Goal: Check status: Check status

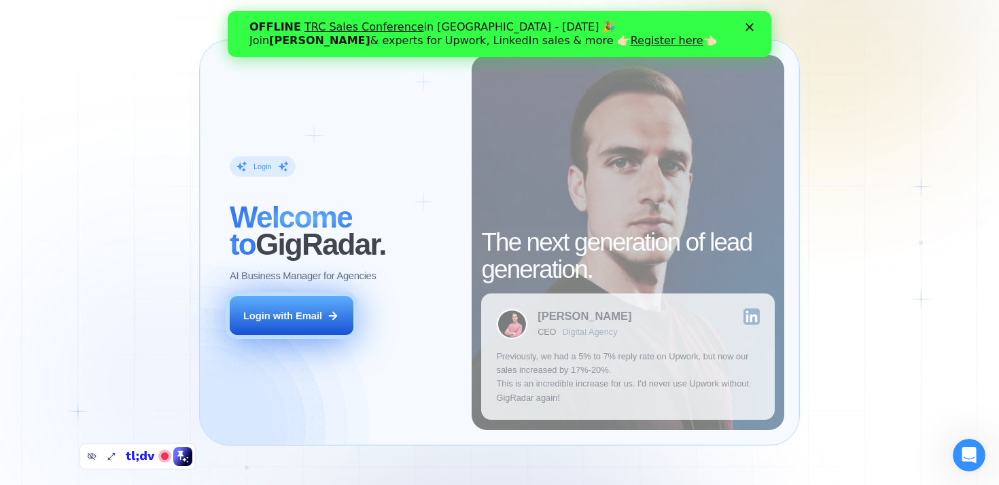
click at [298, 302] on button "Login with Email" at bounding box center [292, 315] width 124 height 39
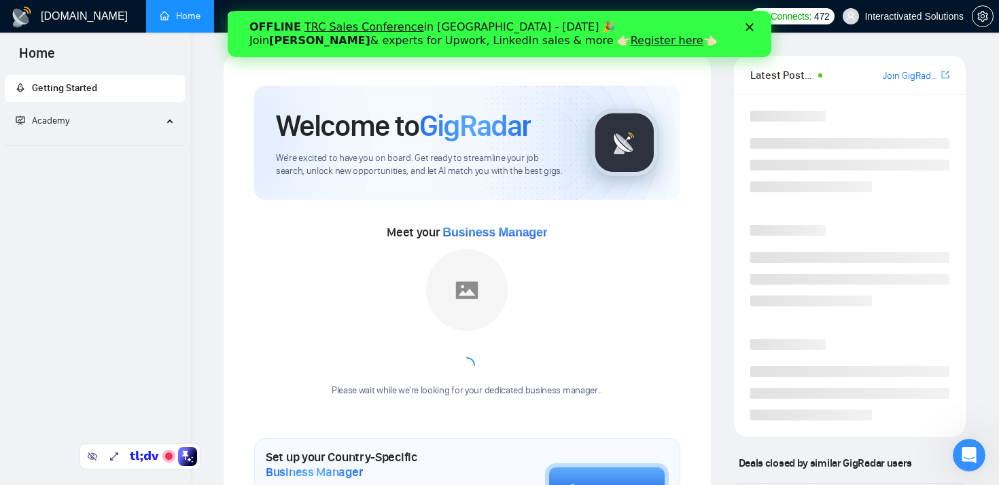
click at [751, 27] on icon "Close" at bounding box center [749, 27] width 8 height 8
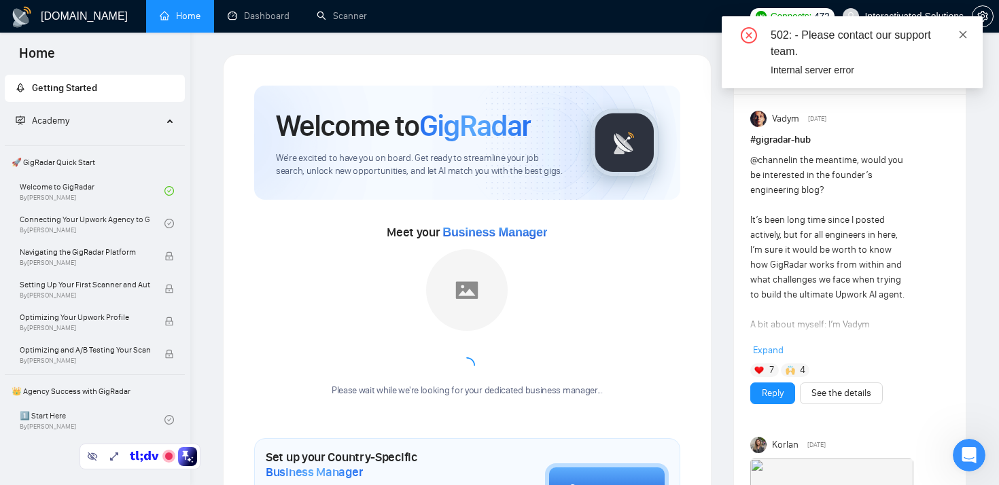
click at [966, 35] on icon "close" at bounding box center [963, 35] width 10 height 10
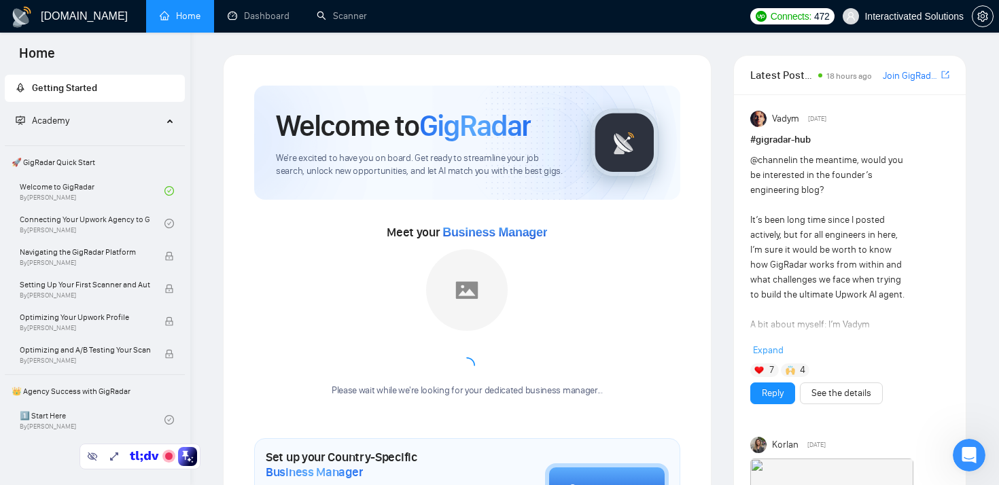
click at [276, 10] on link "Dashboard" at bounding box center [259, 16] width 62 height 12
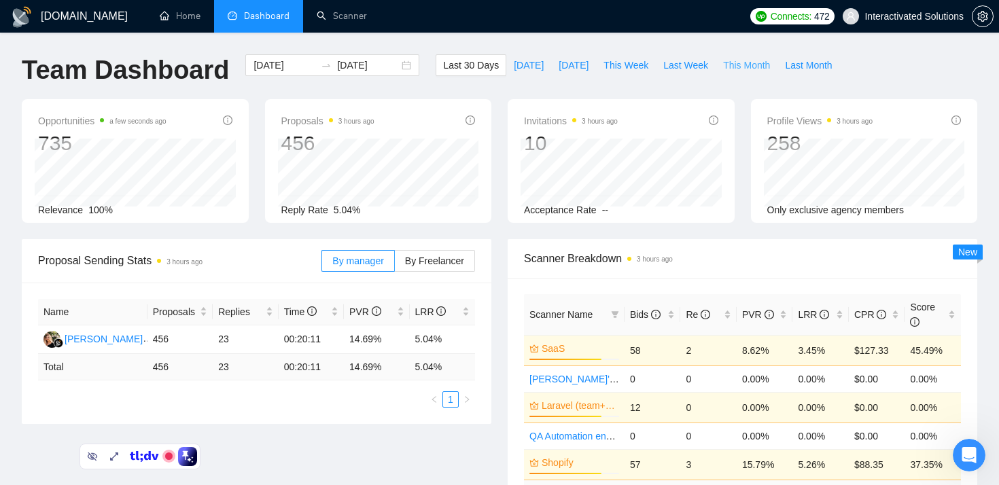
click at [747, 61] on span "This Month" at bounding box center [746, 65] width 47 height 15
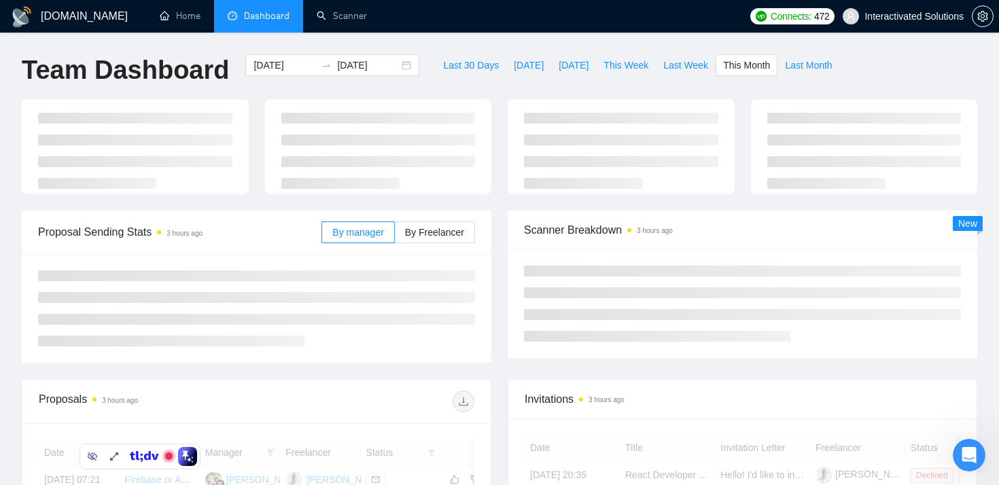
type input "2025-10-01"
type input "2025-10-31"
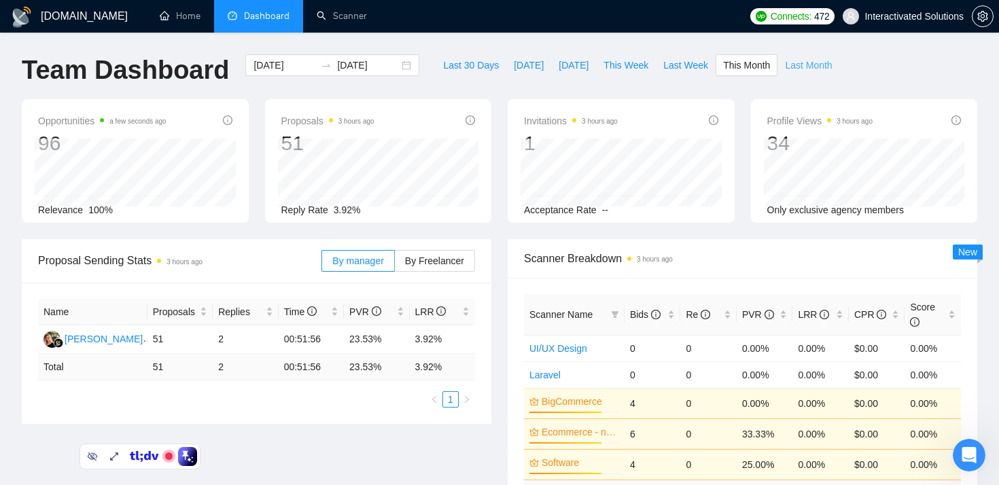
click at [807, 69] on span "Last Month" at bounding box center [808, 65] width 47 height 15
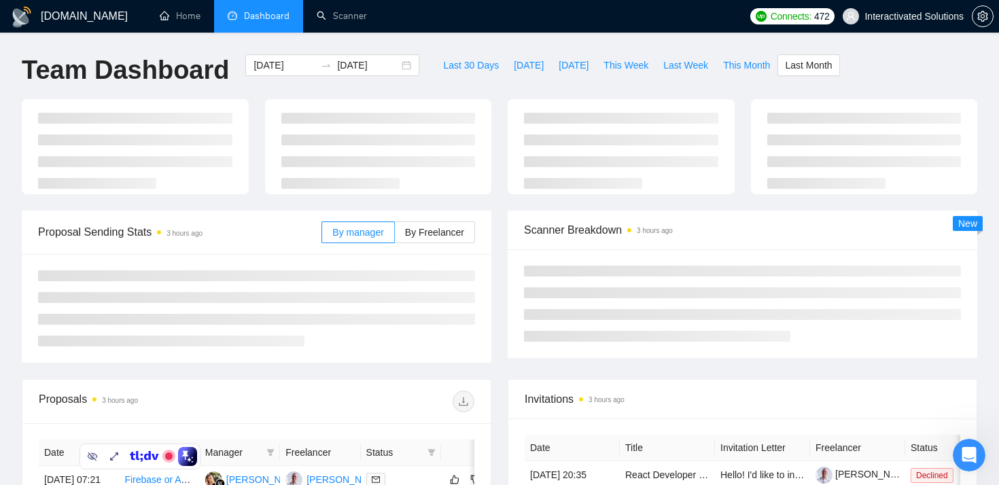
type input "2025-09-01"
type input "2025-09-30"
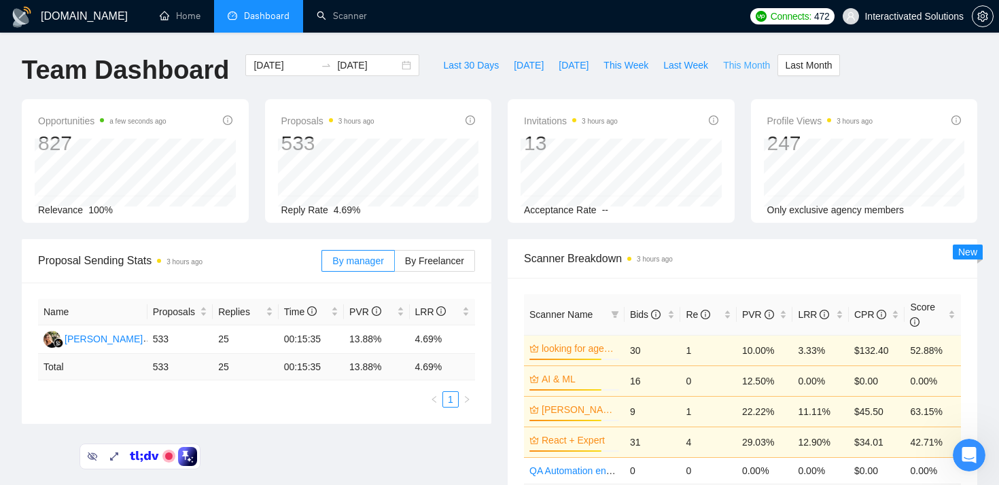
click at [741, 68] on span "This Month" at bounding box center [746, 65] width 47 height 15
type input "2025-10-01"
type input "2025-10-31"
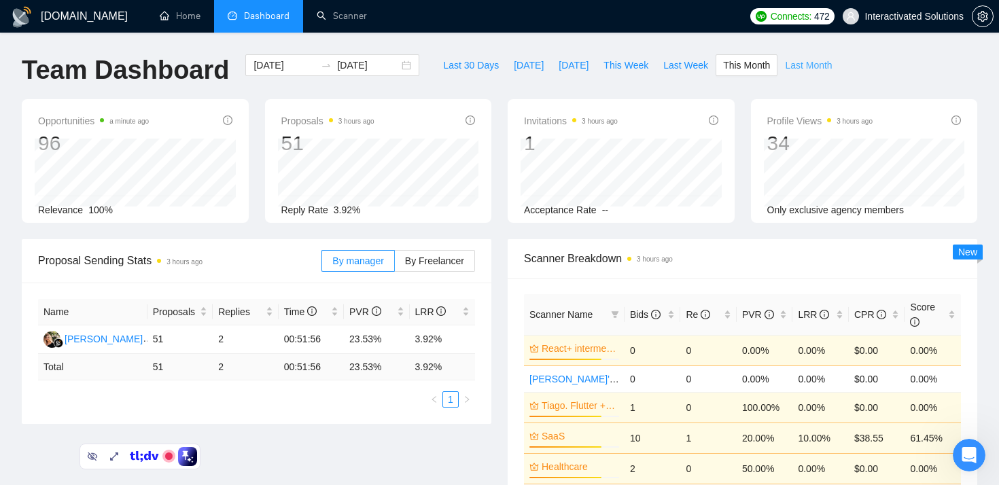
click at [796, 70] on span "Last Month" at bounding box center [808, 65] width 47 height 15
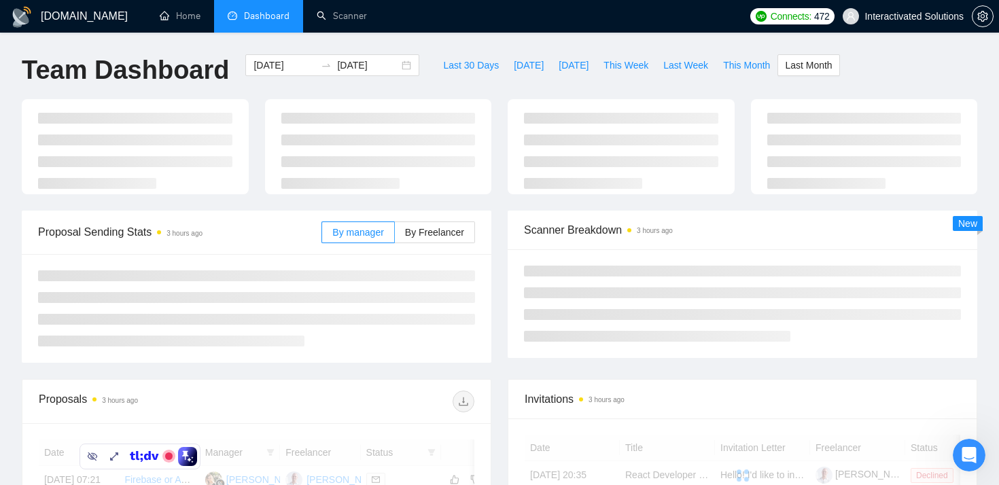
type input "2025-09-01"
type input "2025-09-30"
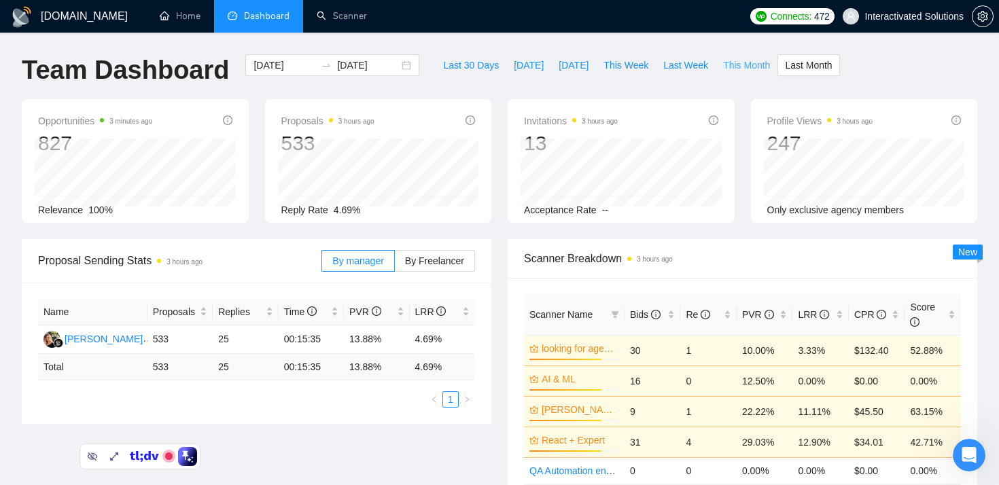
click at [747, 72] on span "This Month" at bounding box center [746, 65] width 47 height 15
type input "2025-10-01"
type input "2025-10-31"
